Goal: Transaction & Acquisition: Purchase product/service

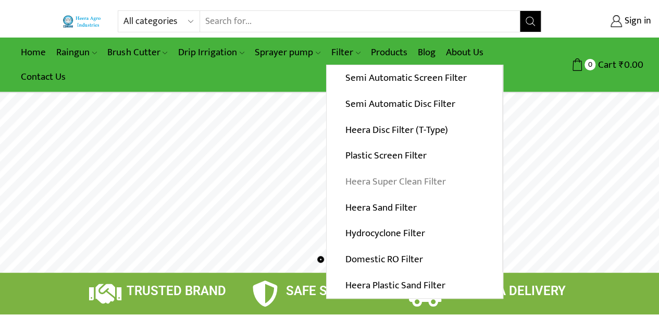
click at [351, 184] on link "Heera Super Clean Filter" at bounding box center [415, 182] width 176 height 26
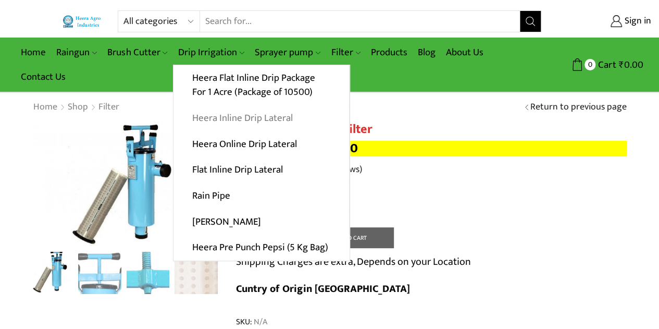
click at [215, 118] on link "Heera Inline Drip Lateral" at bounding box center [261, 118] width 176 height 26
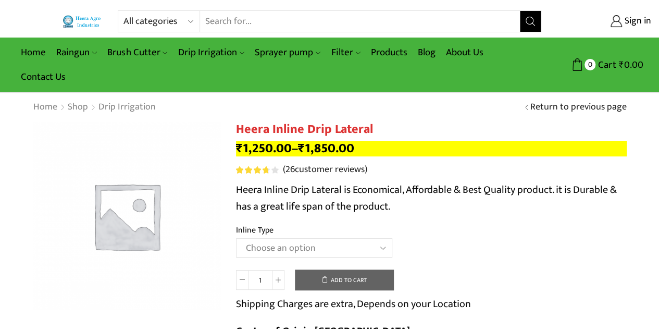
click at [281, 243] on select "Choose an option Heera Inline 12 MM (30CM) Heera Inline 12 MM (38CM) Heera Inli…" at bounding box center [314, 247] width 156 height 19
click at [236, 239] on select "Choose an option Heera Inline 12 MM (30CM) Heera Inline 12 MM (38CM) Heera Inli…" at bounding box center [314, 247] width 156 height 19
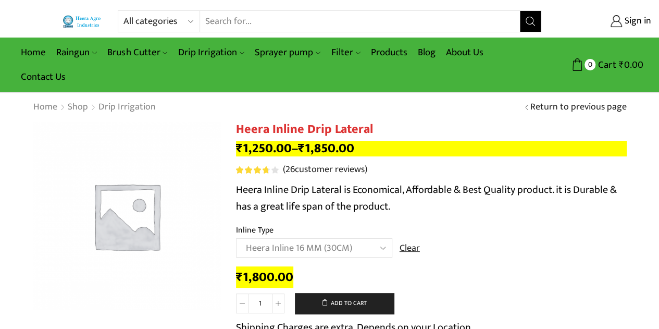
click at [288, 244] on select "Choose an option Heera Inline 12 MM (30CM) Heera Inline 12 MM (38CM) Heera Inli…" at bounding box center [314, 247] width 156 height 19
click at [236, 239] on select "Choose an option Heera Inline 12 MM (30CM) Heera Inline 12 MM (38CM) Heera Inli…" at bounding box center [314, 247] width 156 height 19
select select "Kohinoor Inline 16 MM (60CM)"
click at [301, 246] on select "Choose an option Heera Inline 12 MM (30CM) Heera Inline 12 MM (38CM) Heera Inli…" at bounding box center [314, 247] width 156 height 19
click at [510, 254] on td "Choose an option Heera Inline 12 MM (30CM) Heera Inline 12 MM (38CM) Heera Inli…" at bounding box center [431, 252] width 391 height 29
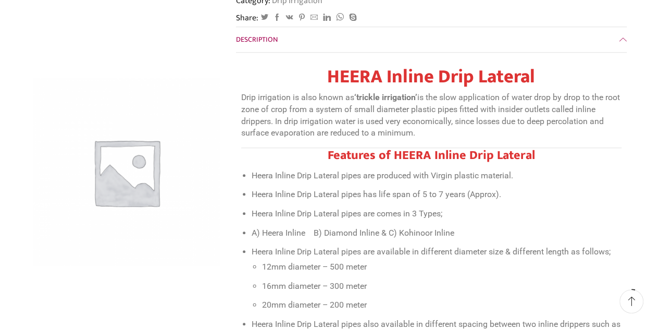
scroll to position [417, 0]
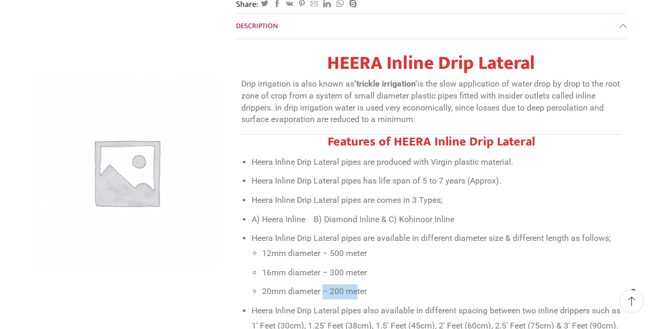
drag, startPoint x: 324, startPoint y: 266, endPoint x: 357, endPoint y: 266, distance: 32.8
click at [357, 284] on li "20mm diameter – 200 meter" at bounding box center [441, 291] width 359 height 15
drag, startPoint x: 319, startPoint y: 244, endPoint x: 410, endPoint y: 252, distance: 92.0
click at [410, 265] on li "16mm diameter – 300 meter" at bounding box center [441, 272] width 359 height 15
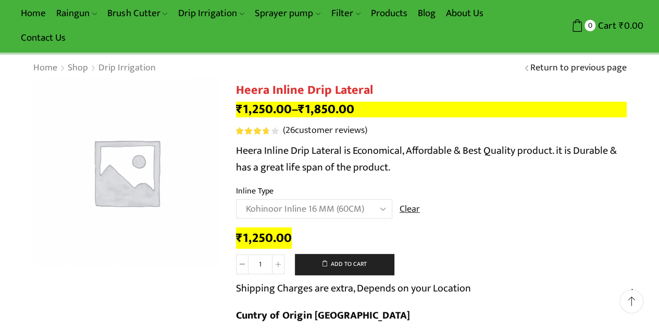
scroll to position [0, 0]
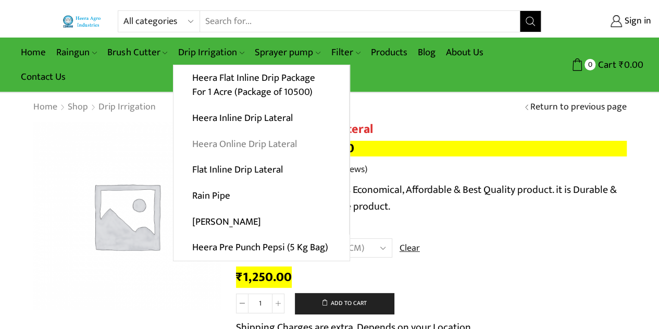
click at [234, 145] on link "Heera Online Drip Lateral" at bounding box center [261, 144] width 176 height 26
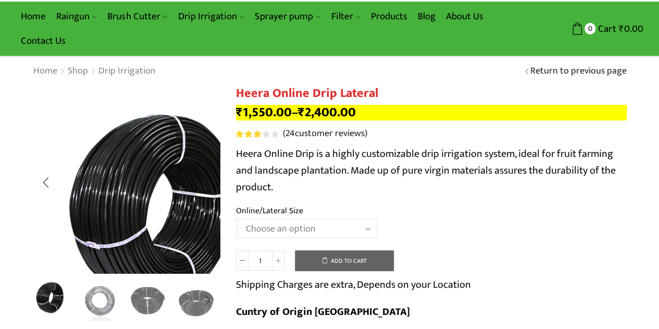
scroll to position [52, 0]
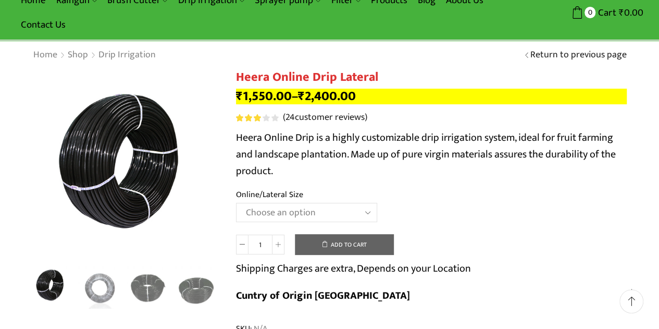
click at [297, 215] on select "Choose an option Heera Online 16MM Heera Online GOLD 16MM Heera Online 12MM Hee…" at bounding box center [306, 212] width 141 height 19
click at [236, 203] on select "Choose an option Heera Online 16MM Heera Online GOLD 16MM Heera Online 12MM Hee…" at bounding box center [306, 212] width 141 height 19
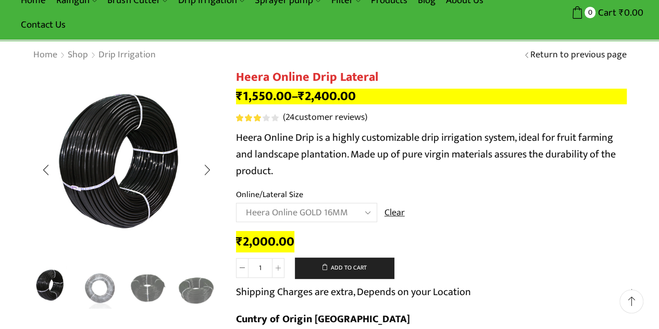
click at [195, 288] on div "Next slide" at bounding box center [207, 288] width 26 height 26
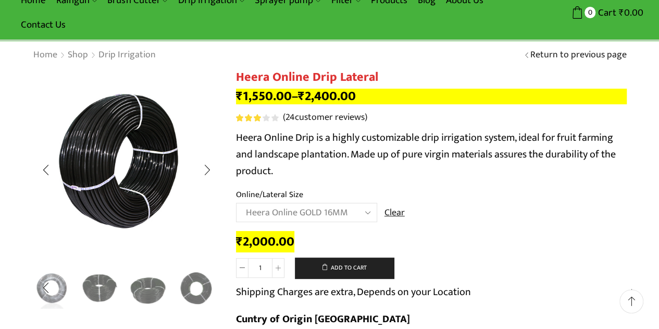
click at [195, 288] on img "5 / 5" at bounding box center [195, 287] width 43 height 43
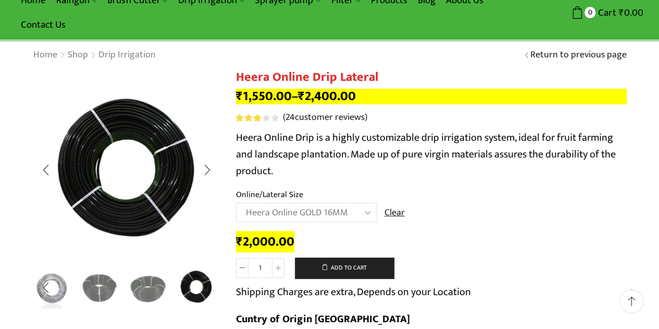
click at [146, 288] on img "4 / 5" at bounding box center [148, 286] width 43 height 43
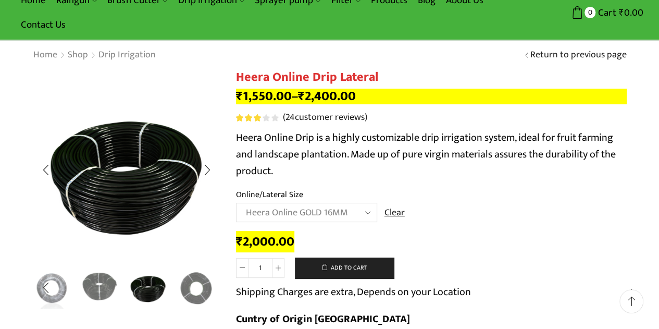
click at [101, 286] on img "3 / 5" at bounding box center [99, 286] width 43 height 43
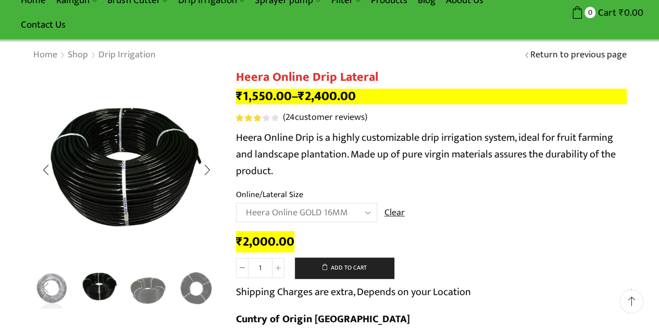
click at [51, 283] on div "Previous slide" at bounding box center [46, 288] width 26 height 26
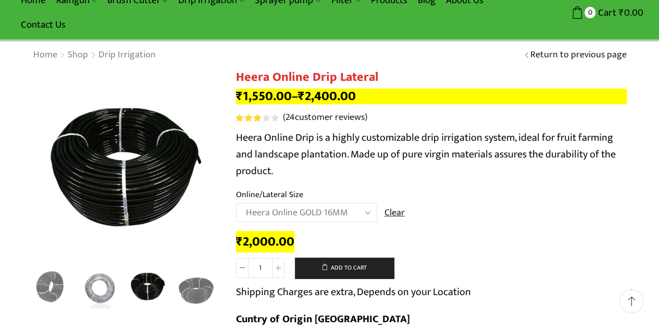
click at [294, 211] on select "Choose an option Heera Online 16MM Heera Online GOLD 16MM Heera Online 12MM Hee…" at bounding box center [306, 212] width 141 height 19
click at [236, 203] on select "Choose an option Heera Online 16MM Heera Online GOLD 16MM Heera Online 12MM Hee…" at bounding box center [306, 212] width 141 height 19
select select "Heera Online 16MM"
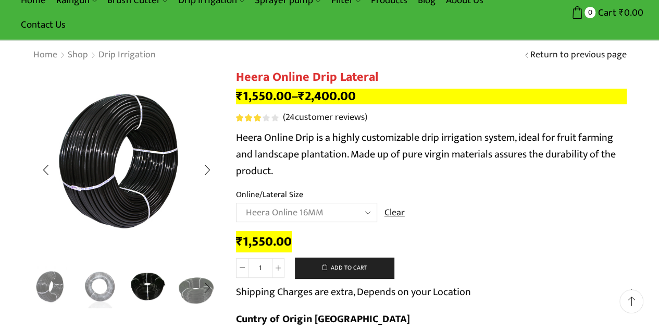
click at [97, 286] on img "2 / 5" at bounding box center [99, 286] width 43 height 43
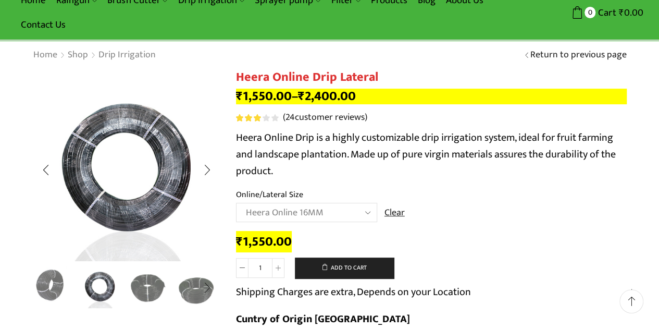
click at [51, 285] on img "1 / 5" at bounding box center [51, 286] width 43 height 43
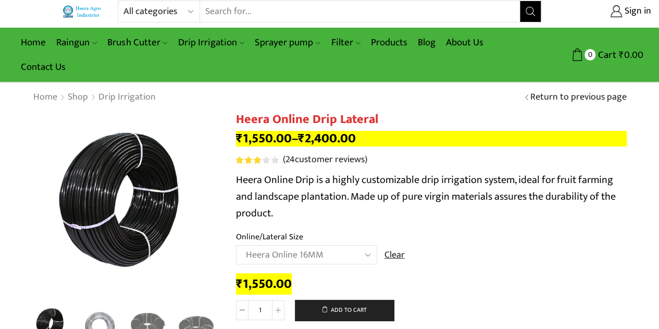
scroll to position [0, 0]
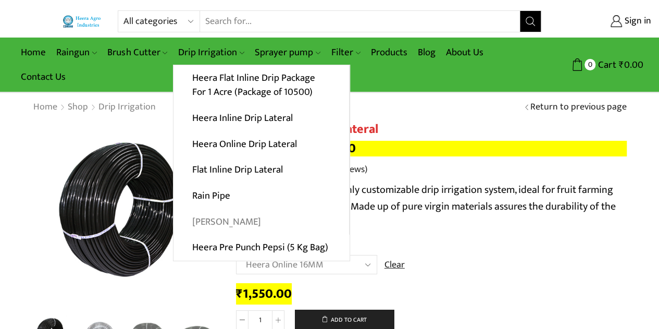
click at [205, 220] on link "[PERSON_NAME]" at bounding box center [261, 221] width 176 height 26
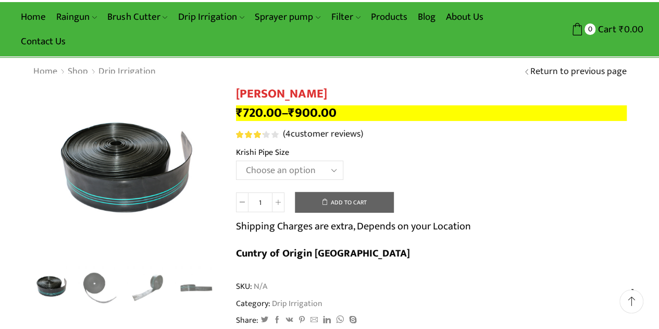
scroll to position [52, 0]
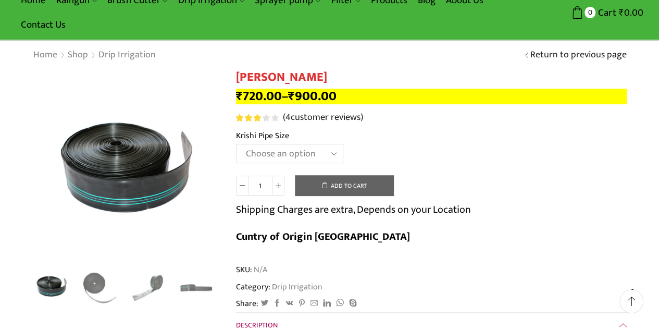
click at [270, 157] on select "Choose an option 10 Kg - 300'ft 8 Kg - 200'ft" at bounding box center [289, 153] width 107 height 19
select select "8-kg-200ft"
click at [236, 144] on select "Choose an option 10 Kg - 300'ft 8 Kg - 200'ft" at bounding box center [289, 153] width 107 height 19
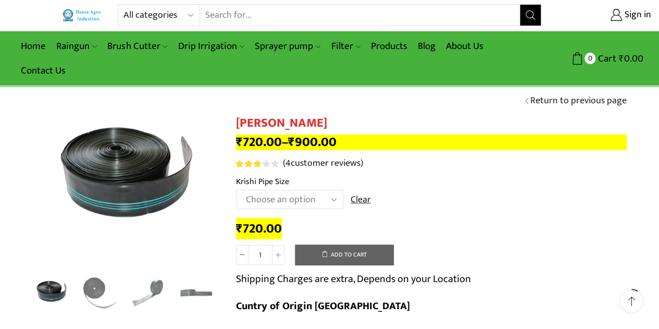
scroll to position [0, 0]
